Goal: Information Seeking & Learning: Learn about a topic

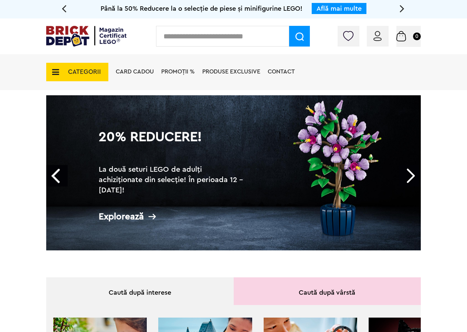
click at [85, 73] on span "CATEGORII" at bounding box center [84, 72] width 33 height 6
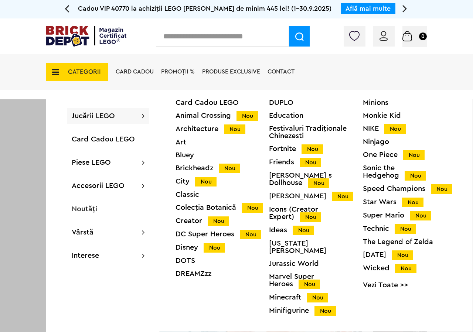
click at [214, 234] on div "DC Super Heroes Nou" at bounding box center [223, 235] width 94 height 8
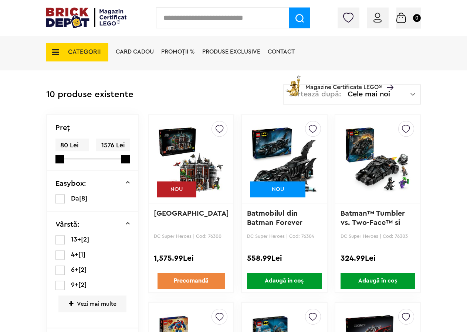
scroll to position [151, 0]
click at [196, 217] on link "[GEOGRAPHIC_DATA]" at bounding box center [191, 213] width 75 height 7
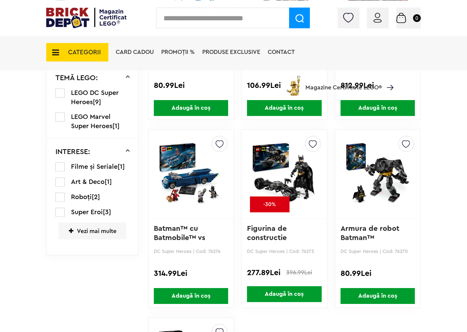
scroll to position [528, 0]
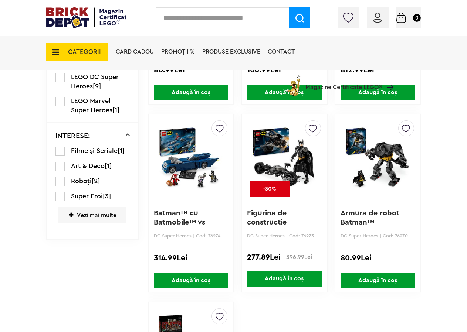
click at [182, 219] on link "Batman™ cu Batmobile™ vs [PERSON_NAME]..." at bounding box center [186, 223] width 64 height 26
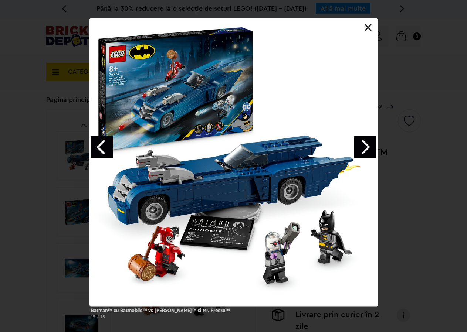
click at [408, 211] on div "Batman™ cu Batmobile™ vs Harley Quinn™ si Mr. Freeze™ 15 / 15" at bounding box center [233, 171] width 467 height 307
